Goal: Task Accomplishment & Management: Use online tool/utility

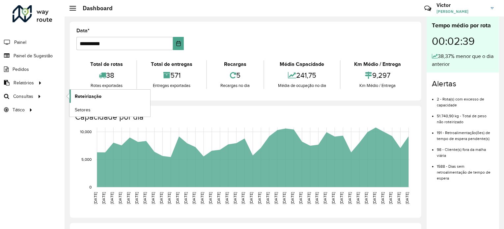
click at [90, 97] on span "Roteirização" at bounding box center [88, 96] width 27 height 7
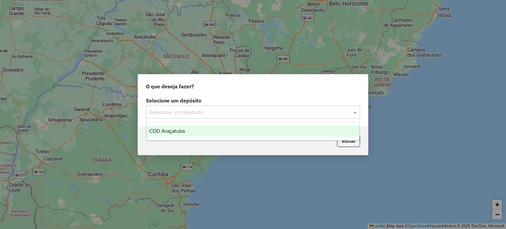
click at [249, 110] on input "text" at bounding box center [246, 112] width 194 height 8
click at [238, 129] on div "CDD Araçatuba" at bounding box center [252, 130] width 213 height 11
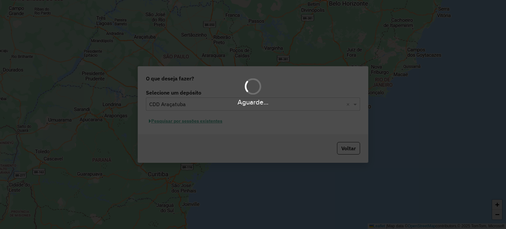
click at [253, 138] on div "Aguarde..." at bounding box center [253, 114] width 506 height 229
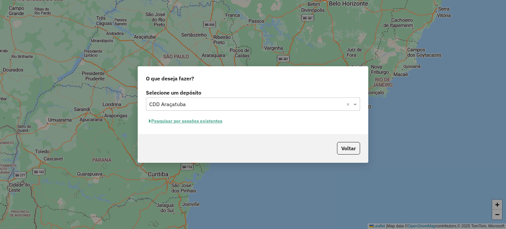
click at [212, 121] on button "Pesquisar por sessões existentes" at bounding box center [185, 121] width 79 height 10
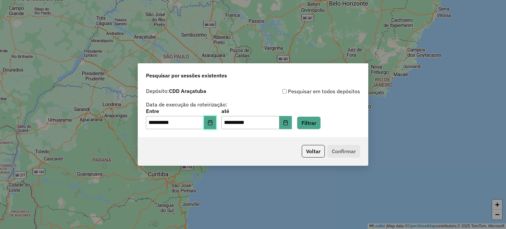
click at [216, 126] on button "Choose Date" at bounding box center [210, 122] width 13 height 13
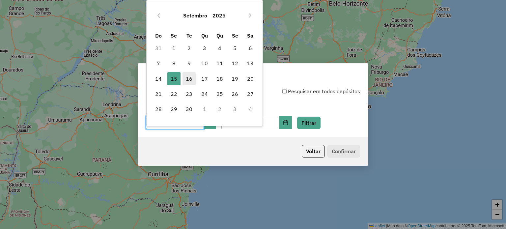
click at [186, 75] on span "16" at bounding box center [188, 78] width 13 height 13
type input "**********"
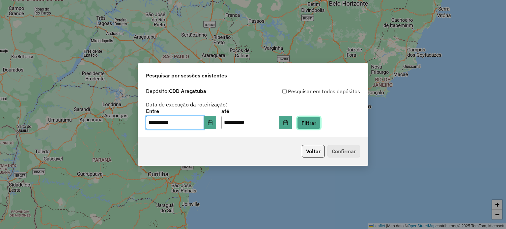
click at [314, 122] on button "Filtrar" at bounding box center [308, 123] width 23 height 13
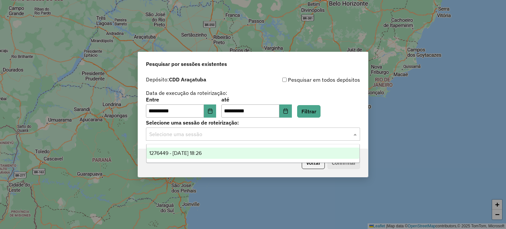
click at [234, 133] on input "text" at bounding box center [246, 134] width 194 height 8
click at [218, 153] on div "1276449 - 16/09/2025 18:26" at bounding box center [252, 152] width 213 height 11
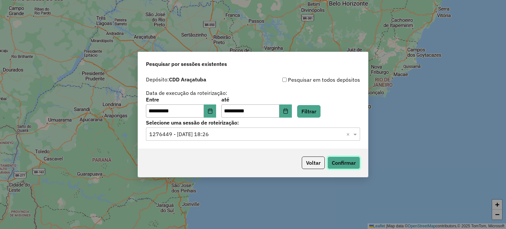
click at [333, 160] on button "Confirmar" at bounding box center [343, 162] width 33 height 13
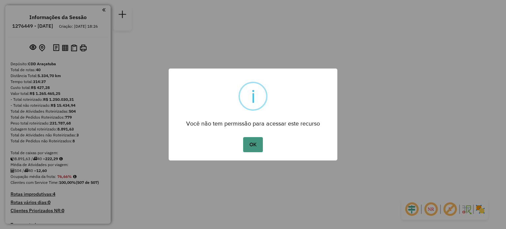
click at [257, 144] on button "OK" at bounding box center [252, 144] width 19 height 15
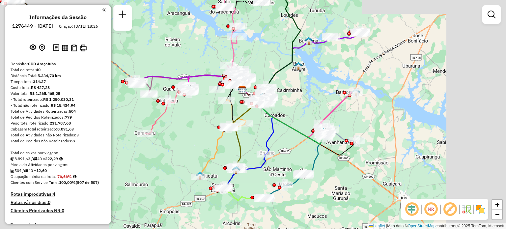
drag, startPoint x: 322, startPoint y: 222, endPoint x: 302, endPoint y: 190, distance: 37.7
click at [302, 190] on div "Janela de atendimento Grade de atendimento Capacidade Transportadoras Veículos …" at bounding box center [253, 114] width 506 height 229
